Goal: Information Seeking & Learning: Find specific fact

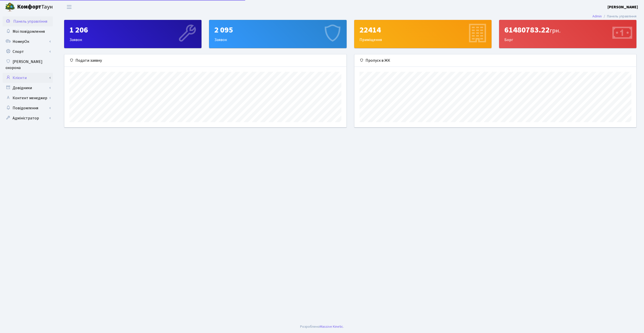
scroll to position [73, 282]
click at [25, 73] on link "Клієнти" at bounding box center [28, 78] width 50 height 10
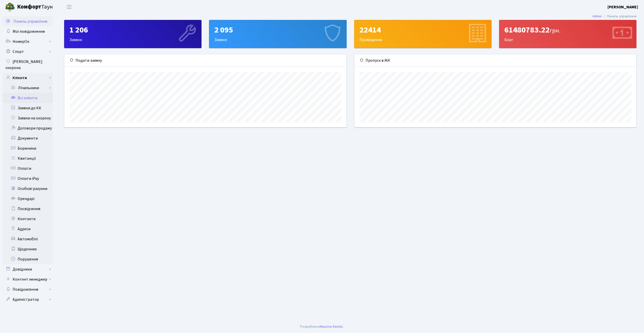
click at [27, 93] on link "Всі клієнти" at bounding box center [28, 98] width 50 height 10
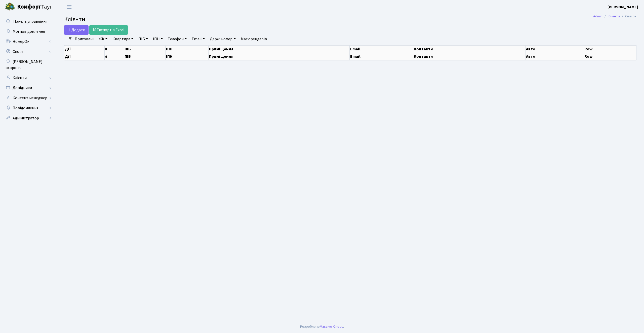
select select "25"
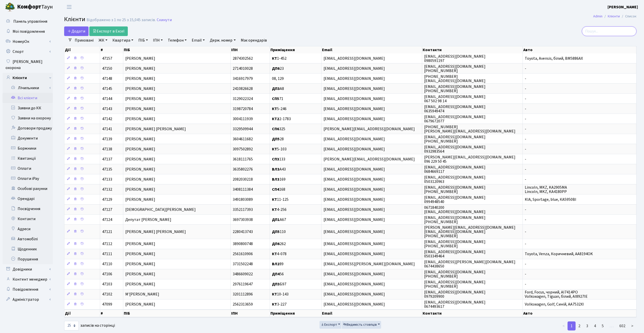
click at [605, 33] on input "search" at bounding box center [609, 31] width 55 height 10
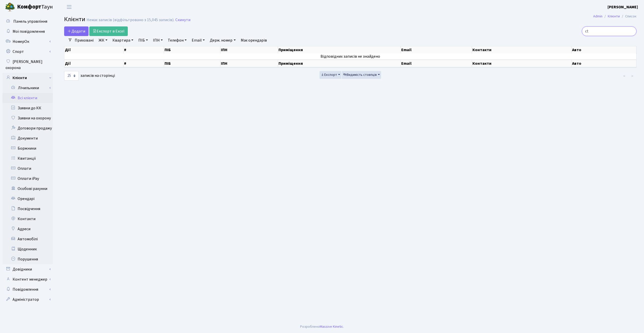
type input "c"
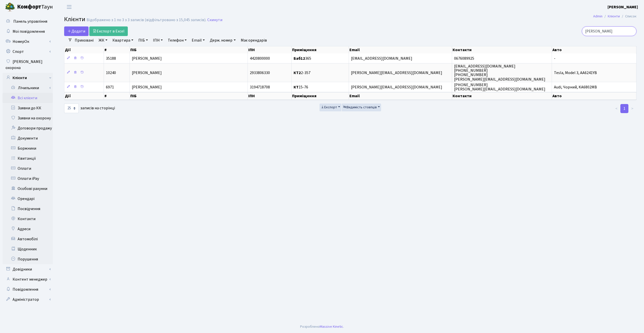
click at [610, 34] on input "севастьян" at bounding box center [609, 31] width 55 height 10
type input "севастьян"
click at [215, 20] on link "Скинути" at bounding box center [214, 20] width 15 height 5
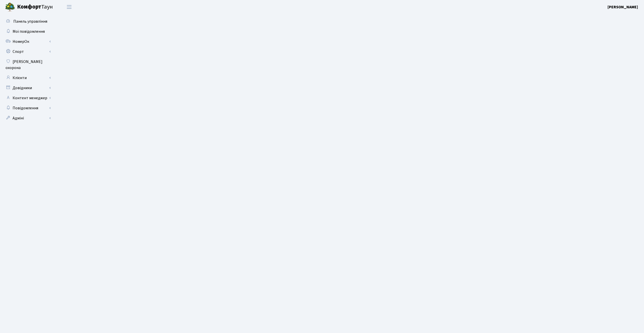
select select "25"
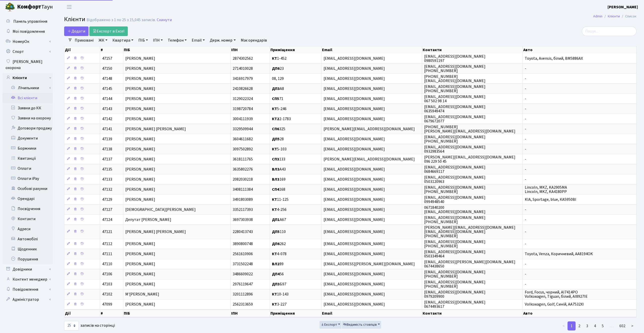
click at [146, 41] on link "ПІБ" at bounding box center [143, 40] width 14 height 9
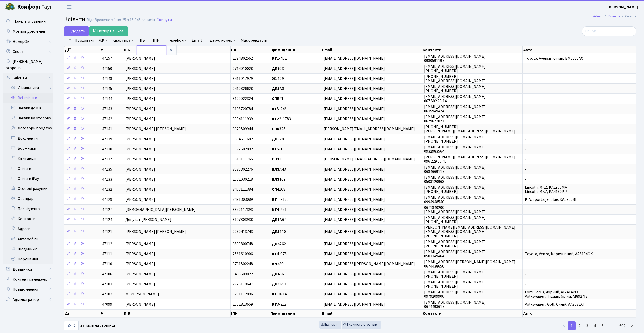
paste input "севастьян"
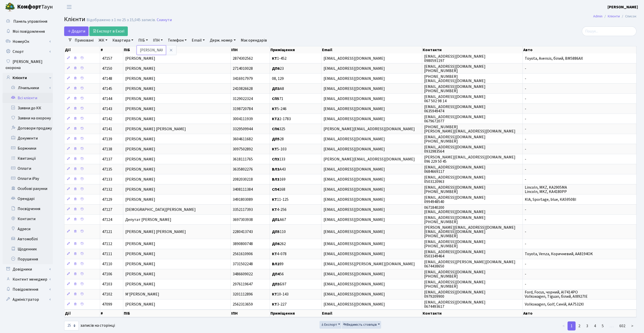
type input "севастьян"
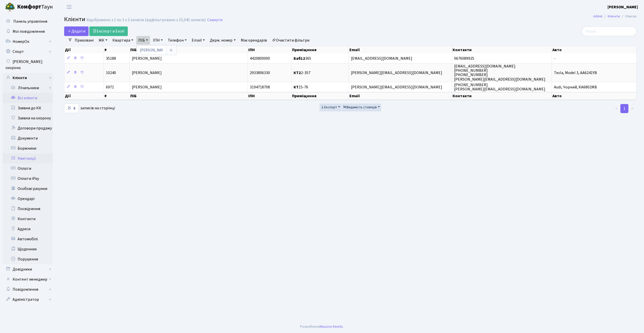
click at [30, 153] on link "Квитанції" at bounding box center [28, 158] width 50 height 10
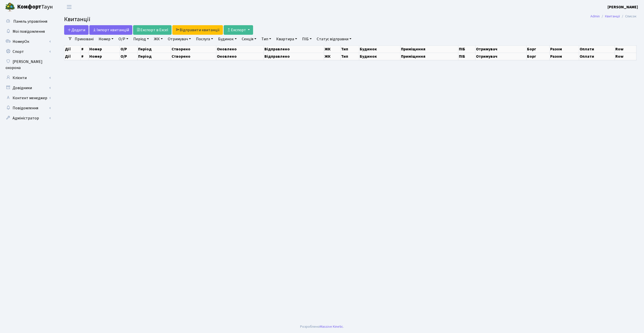
select select "25"
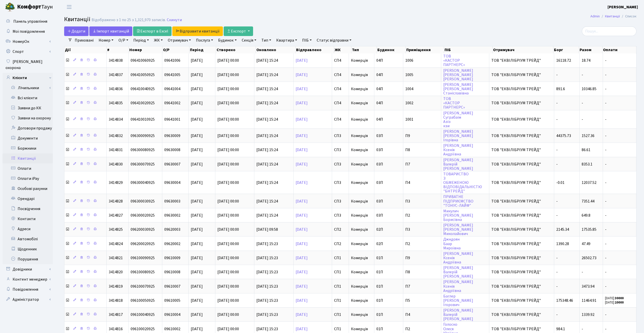
click at [314, 38] on link "ПІБ" at bounding box center [307, 40] width 14 height 9
paste input "севастьян"
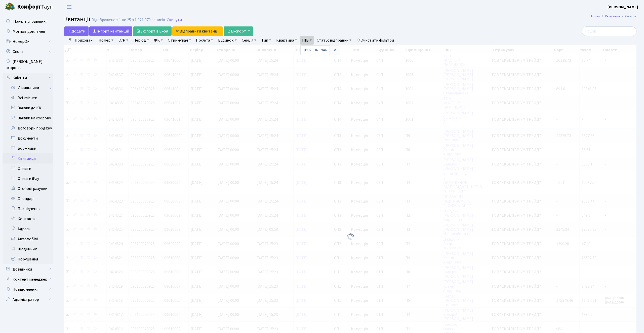
click at [395, 17] on h2 "Квитанції Відображено з 1 по 25 з 1,321,970 записів. Скинути" at bounding box center [350, 20] width 573 height 9
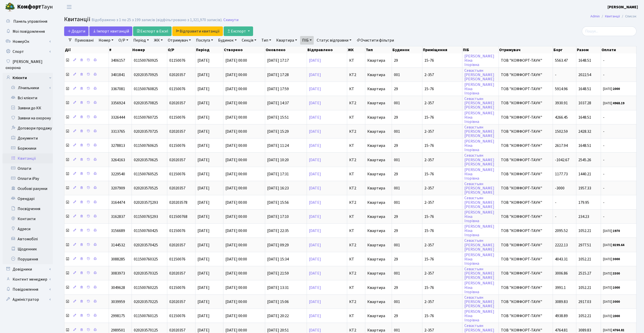
click at [375, 19] on h2 "Квитанції Відображено з 1 по 25 з 199 записів (відфільтровано з 1,321,970 запис…" at bounding box center [350, 20] width 573 height 9
click at [314, 42] on link "ПІБ" at bounding box center [307, 40] width 14 height 9
click at [409, 9] on header "Комфорт Таун Konstantin K. Мій обліковий запис Вийти" at bounding box center [322, 7] width 644 height 14
click at [322, 39] on ul "Приховані Номер О/Р Період 13.10.2025 - 13.10.2025 ЖК ТХ, вул. Ділова, 1/2 КТ, …" at bounding box center [234, 40] width 324 height 9
click at [314, 40] on link "ПІБ" at bounding box center [307, 40] width 14 height 9
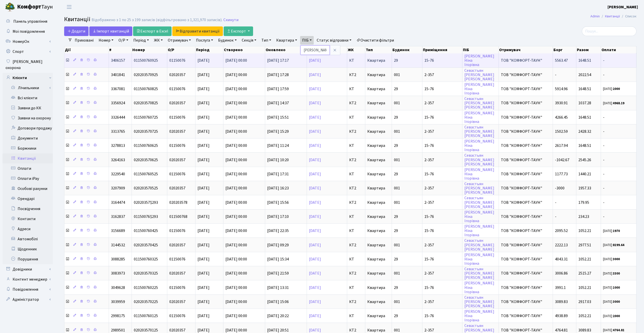
type input "севастьян ол"
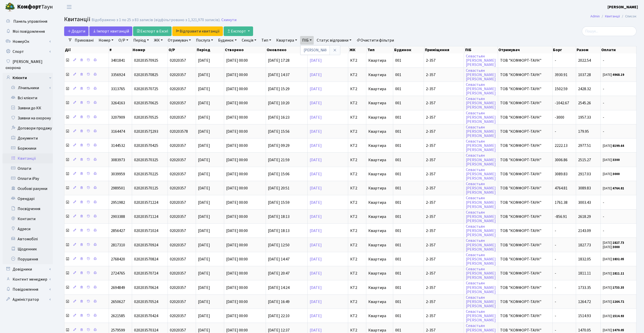
click at [367, 16] on h2 "Квитанції Відображено з 1 по 25 з 83 записів (відфільтровано з 1,321,970 записі…" at bounding box center [350, 20] width 573 height 9
click at [106, 40] on link "Номер" at bounding box center [106, 40] width 19 height 9
type input "020203570925"
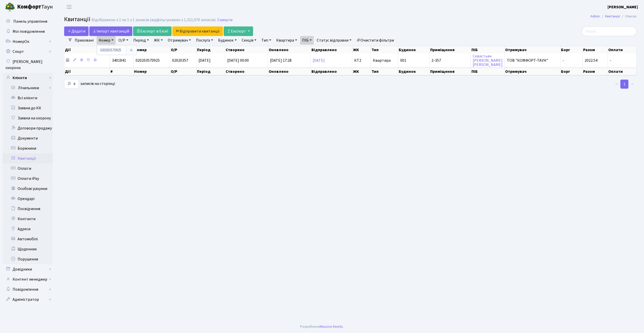
click at [381, 25] on main "Admin Квитанції Список Квитанції Відображено з 1 по 1 з 1 записів (відфільтрова…" at bounding box center [351, 167] width 588 height 306
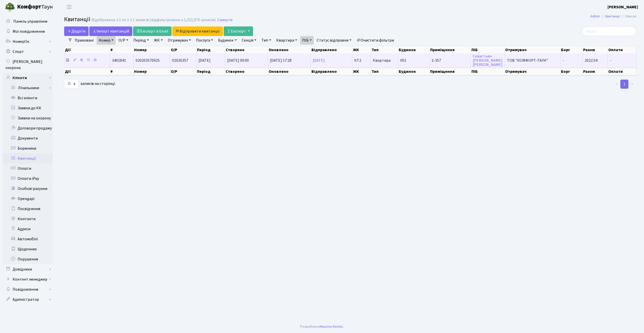
click at [67, 60] on icon at bounding box center [67, 60] width 4 height 4
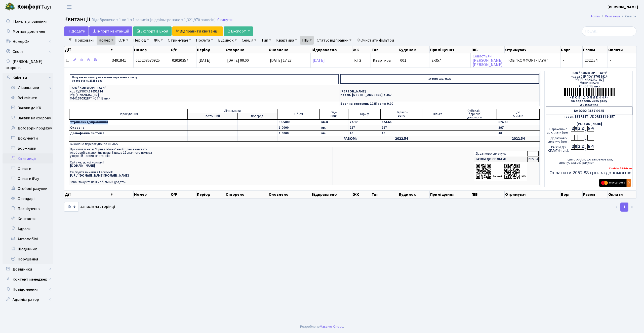
drag, startPoint x: 71, startPoint y: 122, endPoint x: 111, endPoint y: 122, distance: 39.8
click at [111, 122] on td "Утримання/управління" at bounding box center [128, 122] width 119 height 6
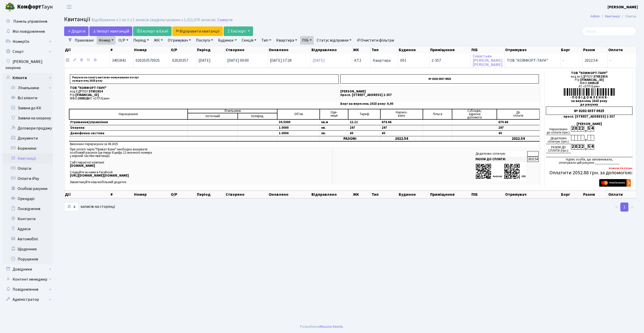
click at [67, 60] on icon at bounding box center [67, 60] width 4 height 4
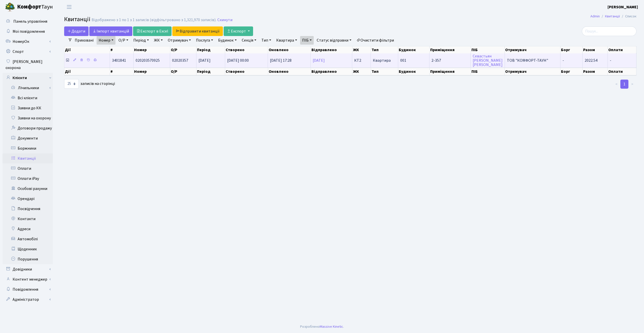
click at [67, 60] on icon at bounding box center [67, 60] width 4 height 4
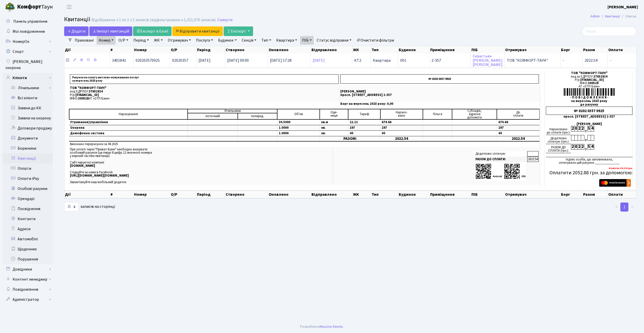
copy span "3401841"
drag, startPoint x: 110, startPoint y: 62, endPoint x: 206, endPoint y: 333, distance: 287.1
click at [206, 333] on body "Комфорт Таун Konstantin K. Мій обліковий запис Вийти Панель управління Мої пові…" at bounding box center [322, 166] width 644 height 333
click at [162, 271] on main "Admin Квитанції Список Квитанції Відображено з 1 по 1 з 1 записів (відфільтрова…" at bounding box center [351, 167] width 588 height 306
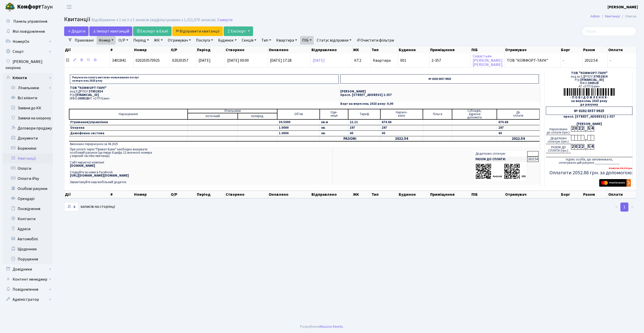
click at [90, 145] on td "Виконано перерахунок за 08.2025" at bounding box center [304, 143] width 471 height 5
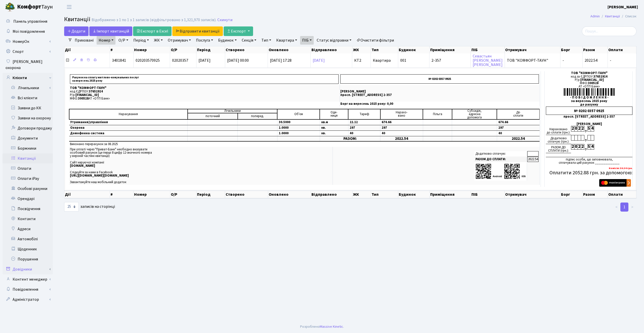
click at [31, 264] on link "Довідники" at bounding box center [28, 269] width 50 height 10
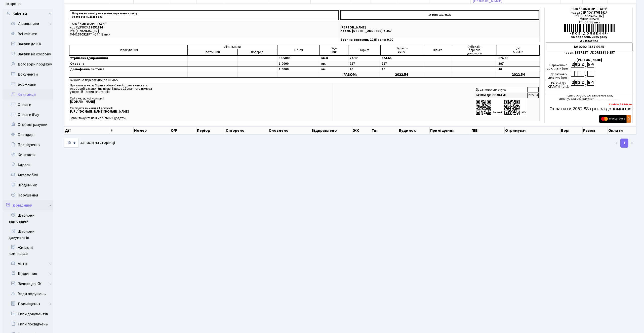
scroll to position [82, 0]
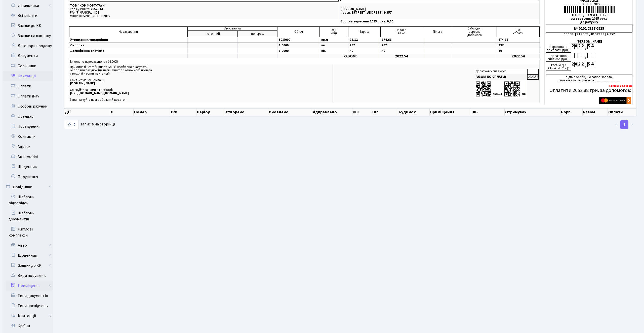
click at [34, 282] on link "Приміщення" at bounding box center [29, 285] width 47 height 10
click at [34, 290] on link "Всі приміщення" at bounding box center [29, 295] width 47 height 10
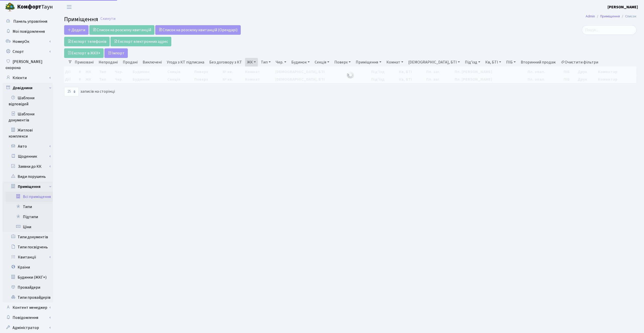
select select "25"
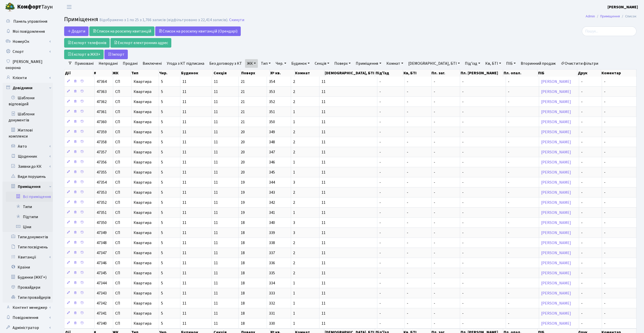
click at [559, 63] on link "Очистити фільтри" at bounding box center [580, 63] width 42 height 9
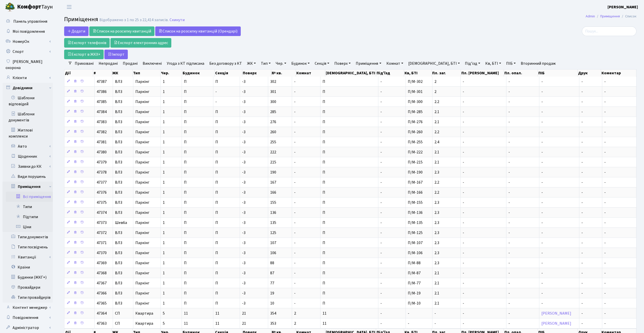
click at [504, 61] on link "ПІБ" at bounding box center [511, 63] width 14 height 9
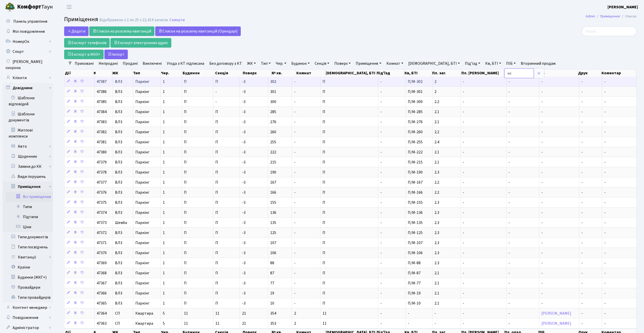
type input "к"
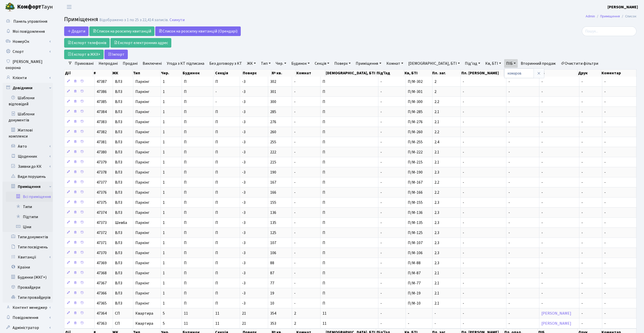
click at [559, 65] on link "Очистити фільтри" at bounding box center [580, 63] width 42 height 9
click at [618, 31] on input "search" at bounding box center [609, 31] width 55 height 10
click at [504, 63] on link "ПІБ" at bounding box center [511, 63] width 14 height 9
click at [537, 73] on icon at bounding box center [539, 73] width 4 height 4
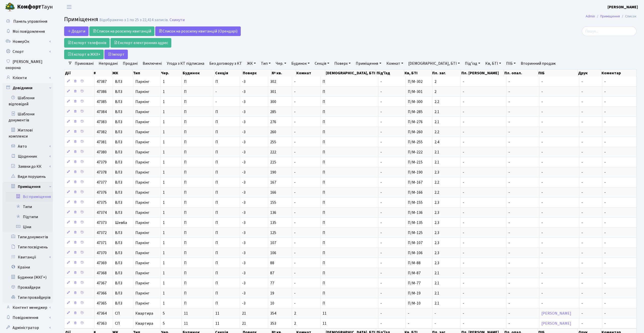
click at [249, 64] on link "ЖК" at bounding box center [251, 63] width 13 height 9
click at [257, 87] on li "КТ, вул. Регенераторна, 4" at bounding box center [276, 89] width 61 height 9
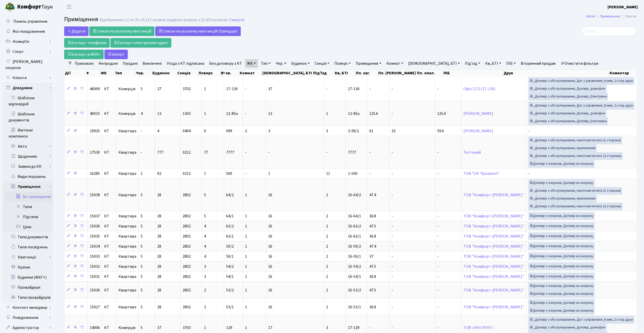
click at [504, 64] on link "ПІБ" at bounding box center [511, 63] width 14 height 9
click at [505, 73] on input "text" at bounding box center [519, 73] width 29 height 10
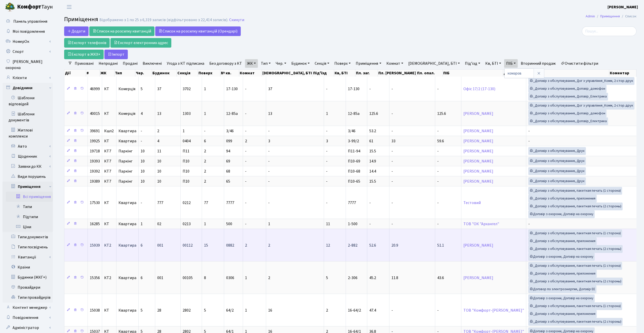
copy link "[PERSON_NAME]"
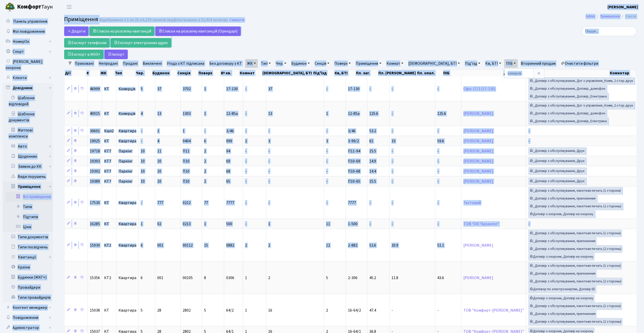
drag, startPoint x: 426, startPoint y: 245, endPoint x: 455, endPoint y: 8, distance: 239.1
click at [455, 8] on body "Комфорт Таун Konstantin K. Мій обліковий запис Вийти Панель управління Мої пові…" at bounding box center [322, 262] width 644 height 524
click at [477, 25] on main "Admin Приміщення Список Приміщення Відображено з 1 по 25 з 6,319 записів (відфі…" at bounding box center [351, 262] width 588 height 497
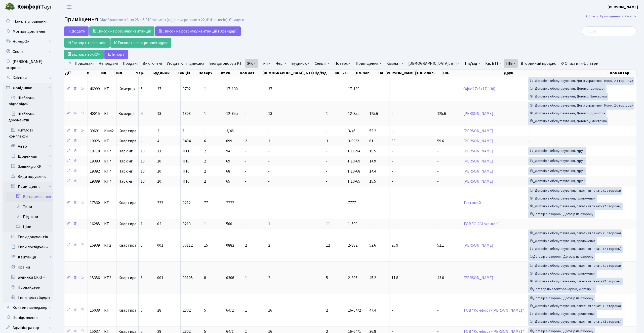
click at [504, 60] on link "ПІБ" at bounding box center [511, 63] width 14 height 9
click at [505, 76] on input "комаров" at bounding box center [519, 73] width 29 height 10
paste input "омаров Іван Русланович"
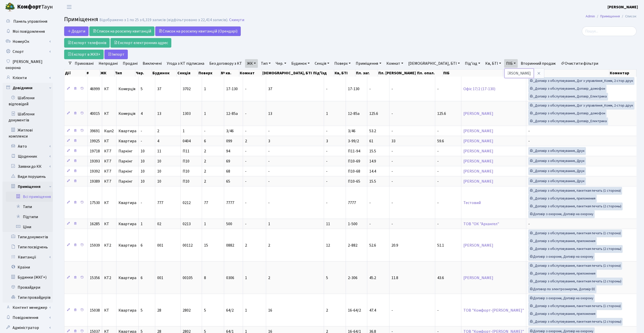
type input "[PERSON_NAME]"
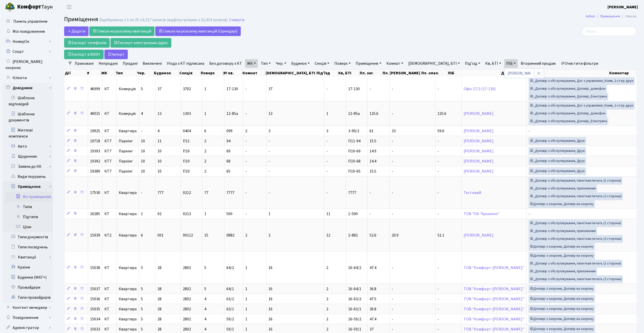
click at [426, 30] on div "Додати Список на розсилку квитанцій Список на розсилку квитанцій (Орендарі) Екс…" at bounding box center [253, 42] width 379 height 33
click at [559, 64] on link "Очистити фільтри" at bounding box center [580, 63] width 42 height 9
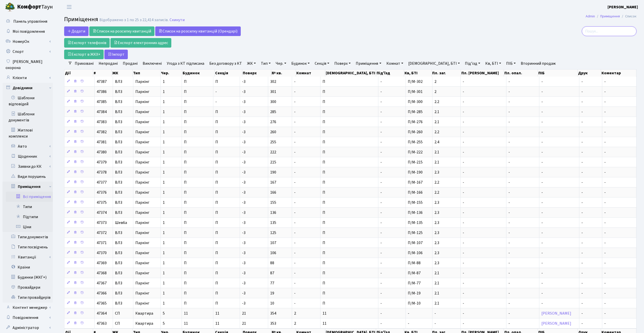
click at [600, 29] on input "search" at bounding box center [609, 31] width 55 height 10
paste input "[PERSON_NAME]"
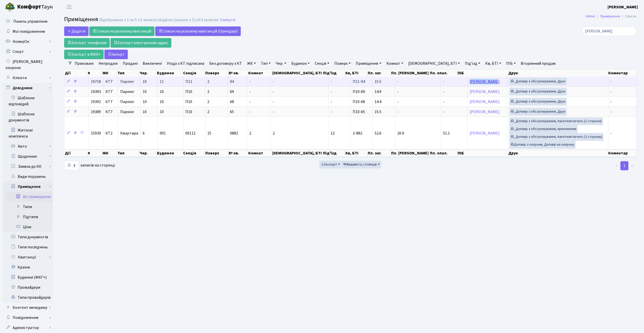
copy tr "Комаров Іван"
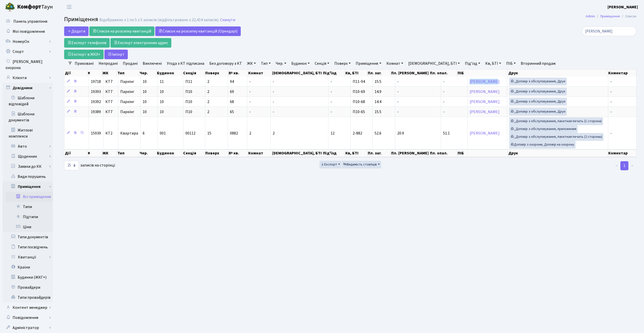
drag, startPoint x: 443, startPoint y: 82, endPoint x: 534, endPoint y: 26, distance: 106.8
click at [533, 26] on div "Додати Список на розсилку квитанцій Список на розсилку квитанцій (Орендарі) Екс…" at bounding box center [350, 98] width 580 height 144
click at [534, 26] on main "Admin Приміщення Список Приміщення Відображено з 1 по 5 з 5 записів (відфільтро…" at bounding box center [351, 174] width 588 height 321
click at [618, 31] on input "[PERSON_NAME]" at bounding box center [609, 31] width 55 height 10
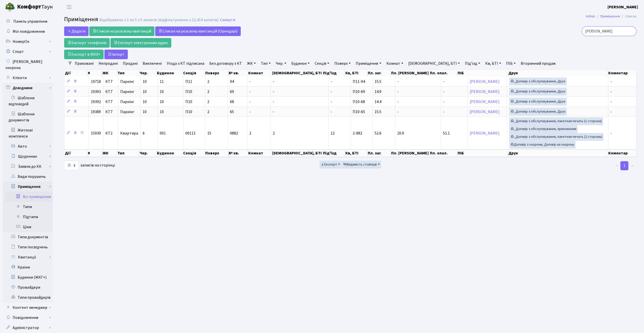
click at [618, 31] on input "[PERSON_NAME]" at bounding box center [609, 31] width 55 height 10
paste input "Комаров Іван"
drag, startPoint x: 604, startPoint y: 30, endPoint x: 566, endPoint y: 30, distance: 37.5
click at [566, 30] on div "Комаров Іван" at bounding box center [544, 31] width 186 height 10
click at [613, 30] on input "Комаров Іван" at bounding box center [609, 31] width 55 height 10
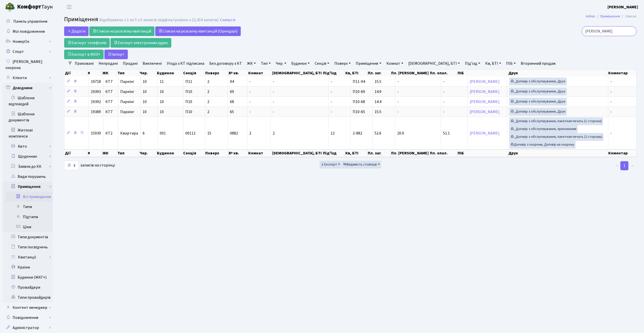
click at [613, 30] on input "Комаров Іван" at bounding box center [609, 31] width 55 height 10
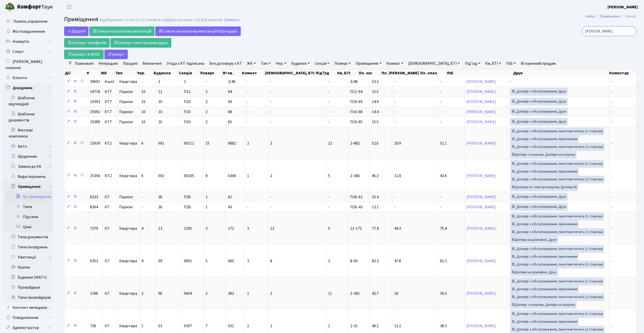
drag, startPoint x: 616, startPoint y: 31, endPoint x: 555, endPoint y: 32, distance: 60.9
click at [556, 32] on div "Комаров" at bounding box center [544, 31] width 186 height 10
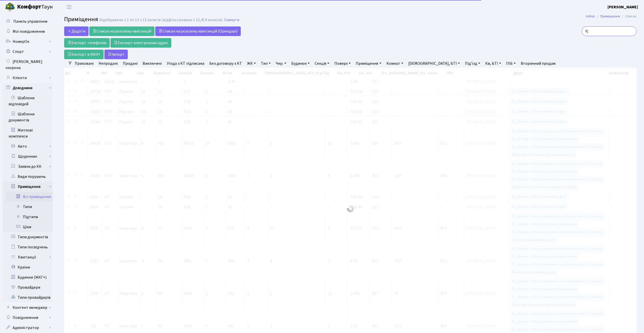
type input "R"
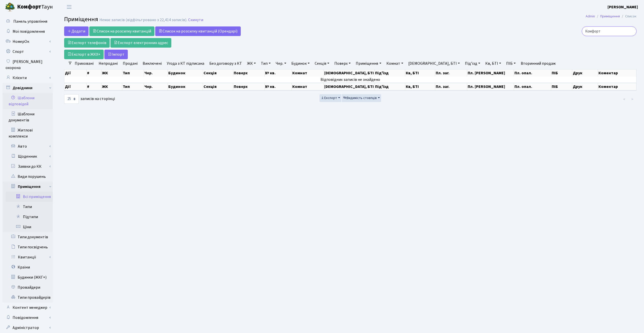
type input "Комфорт"
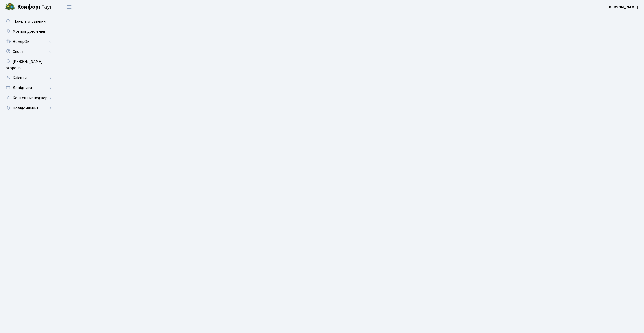
select select "25"
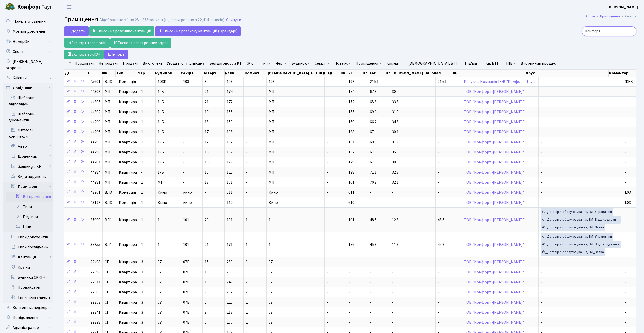
click at [632, 31] on input "Комфорт" at bounding box center [609, 31] width 55 height 10
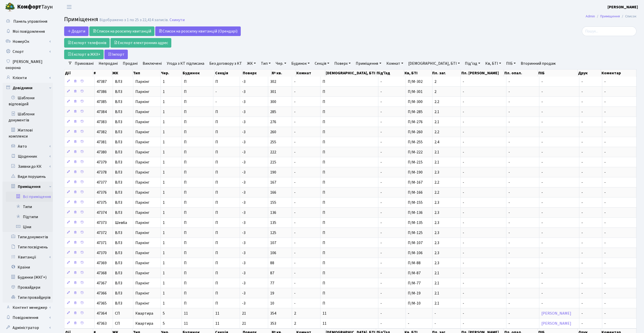
click at [504, 65] on link "ПІБ" at bounding box center [511, 63] width 14 height 9
type input "r"
type input "комфорт"
click at [559, 60] on link "Очистити фільтри" at bounding box center [580, 63] width 42 height 9
click at [603, 33] on input "search" at bounding box center [609, 31] width 55 height 10
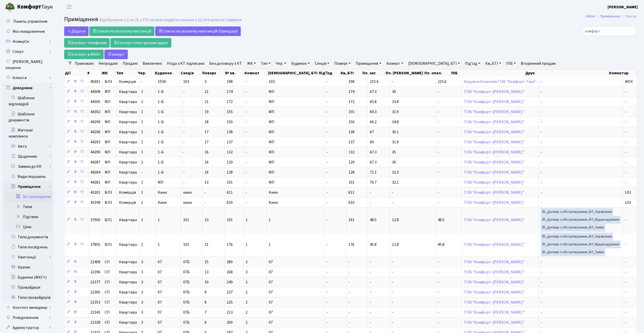
click at [519, 64] on link "Вторинний продаж" at bounding box center [538, 63] width 39 height 9
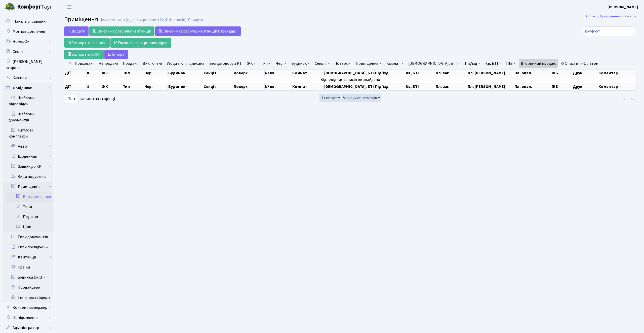
click at [559, 63] on link "Очистити фільтри" at bounding box center [580, 63] width 42 height 9
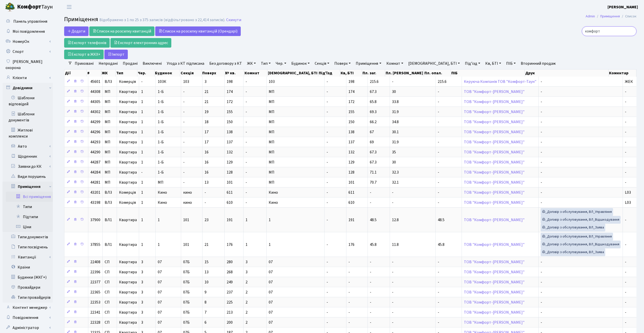
drag, startPoint x: 617, startPoint y: 30, endPoint x: 552, endPoint y: 25, distance: 65.1
click at [552, 25] on main "Admin Приміщення Список Приміщення Відображено з 1 по 25 з 375 записів (відфіль…" at bounding box center [351, 196] width 588 height 365
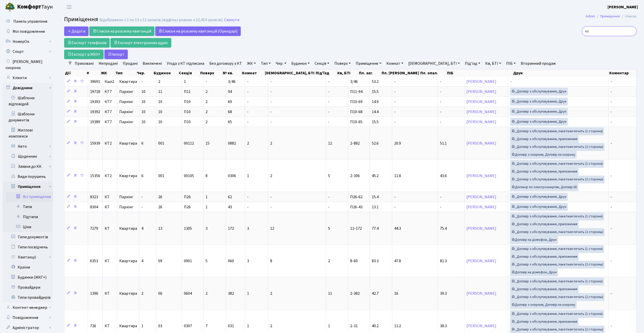
type input "к"
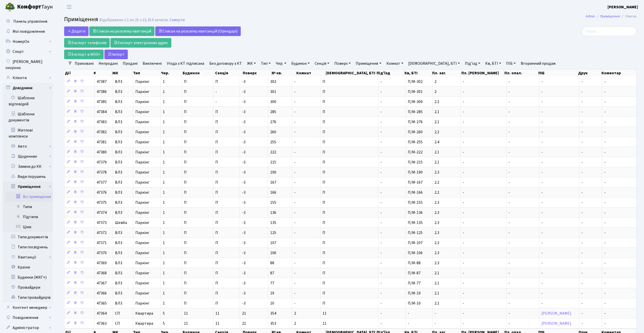
click at [504, 62] on link "ПІБ" at bounding box center [511, 63] width 14 height 9
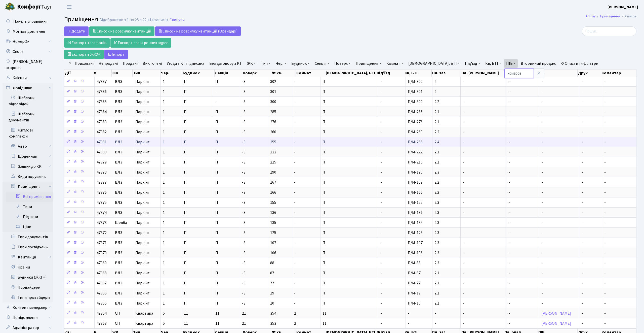
scroll to position [29, 0]
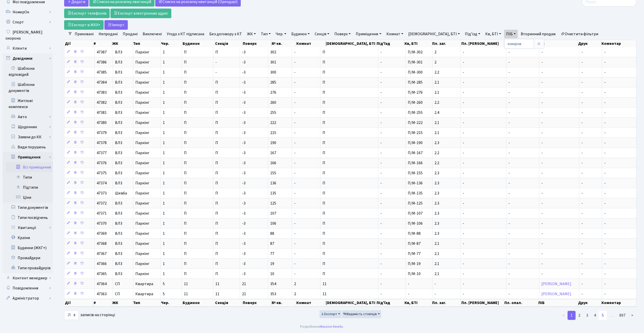
click at [606, 319] on link "5" at bounding box center [603, 315] width 8 height 9
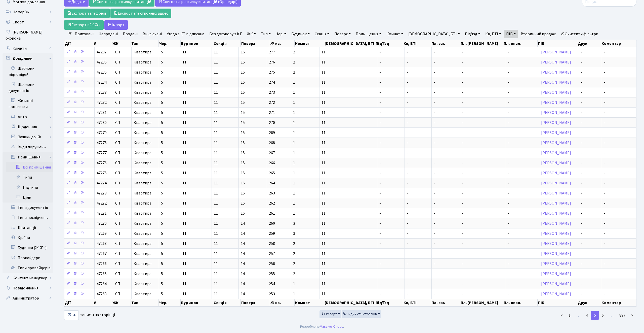
click at [504, 35] on link "ПІБ" at bounding box center [511, 34] width 14 height 9
type input "комаров костянтин"
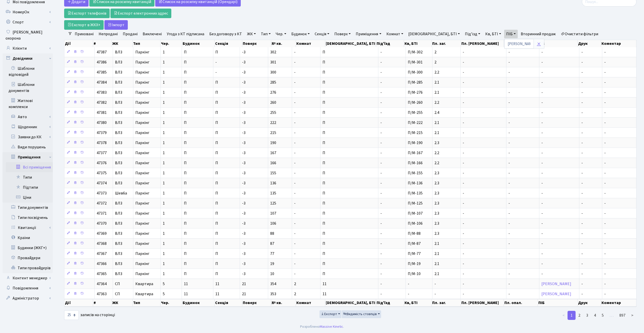
click at [537, 44] on icon at bounding box center [539, 44] width 4 height 4
click at [468, 22] on div at bounding box center [543, 13] width 193 height 33
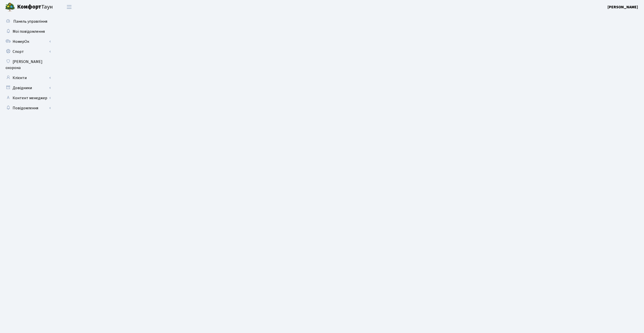
select select "25"
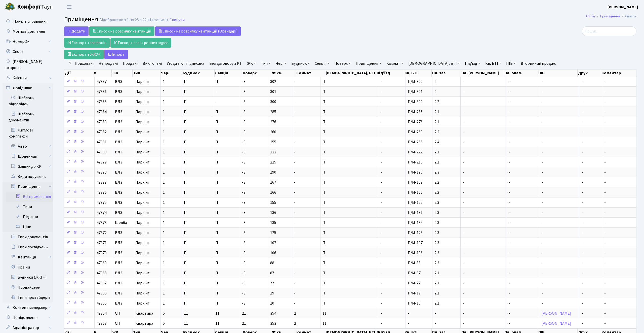
click at [504, 61] on link "ПІБ" at bounding box center [511, 63] width 14 height 9
type input "r"
type input "комаров"
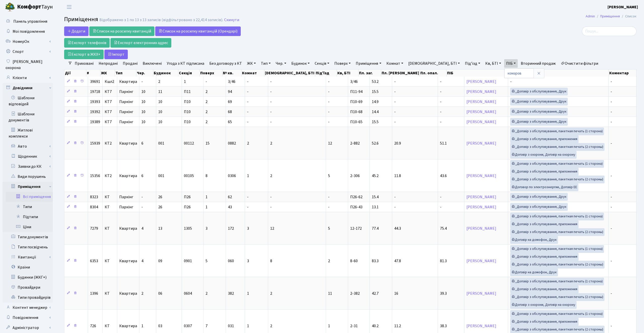
click at [474, 23] on h2 "Приміщення Відображено з 1 по 13 з 13 записів (відфільтровано з 22,414 записів)…" at bounding box center [350, 20] width 573 height 9
click at [559, 64] on link "Очистити фільтри" at bounding box center [580, 63] width 42 height 9
